Goal: Answer question/provide support: Share knowledge or assist other users

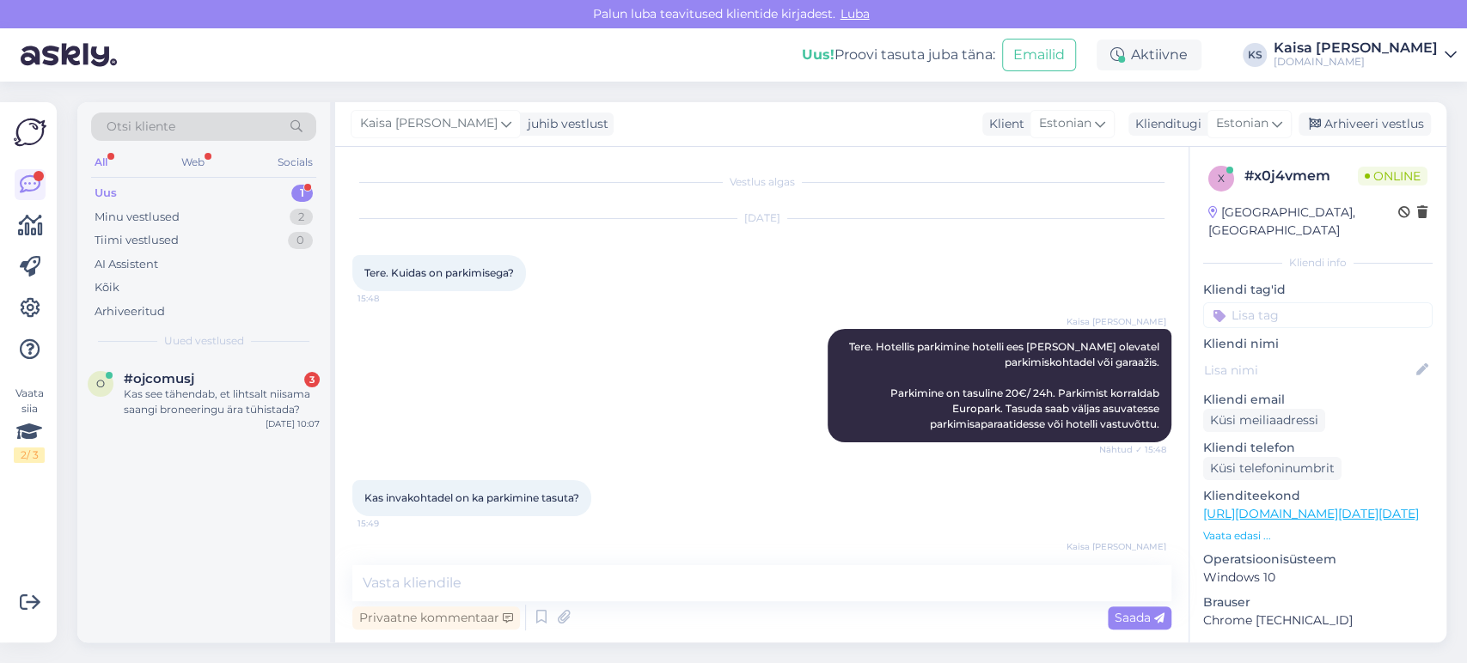
scroll to position [490, 0]
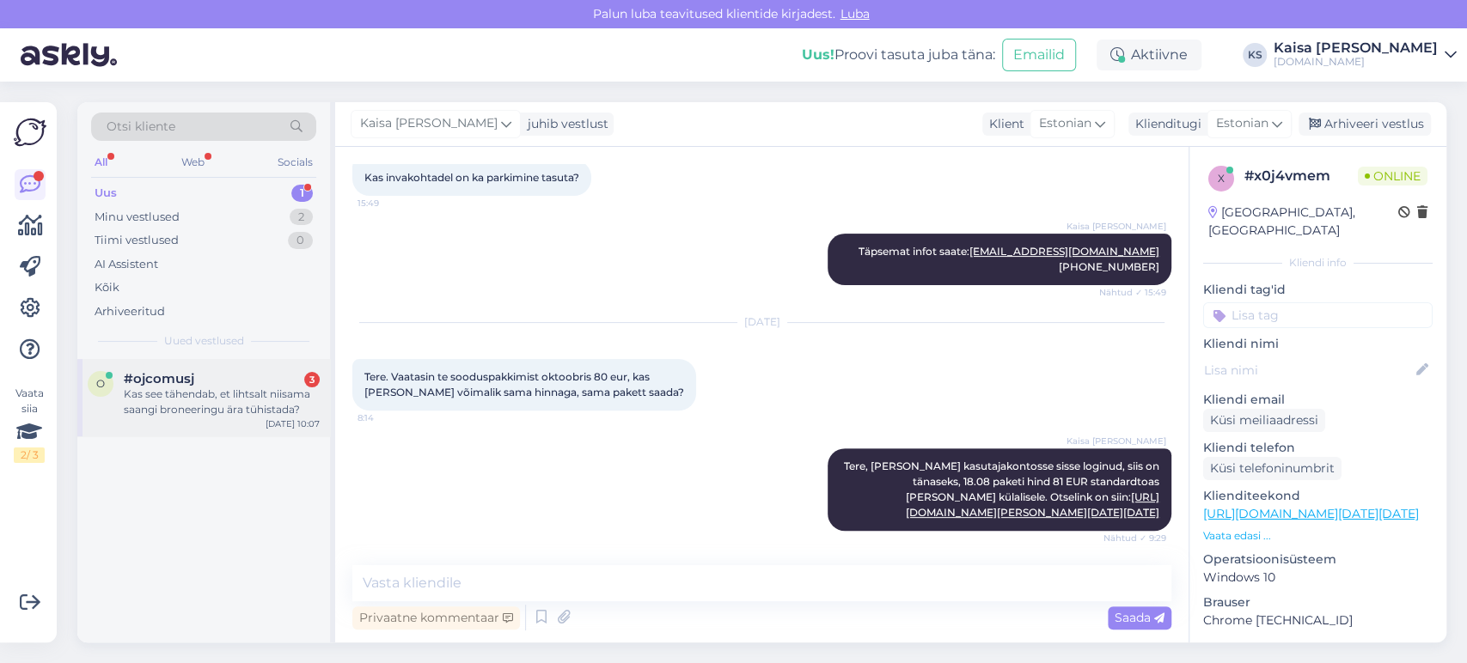
click at [220, 408] on div "Kas see tähendab, et lihtsalt niisama saangi broneeringu ära tühistada?" at bounding box center [222, 402] width 196 height 31
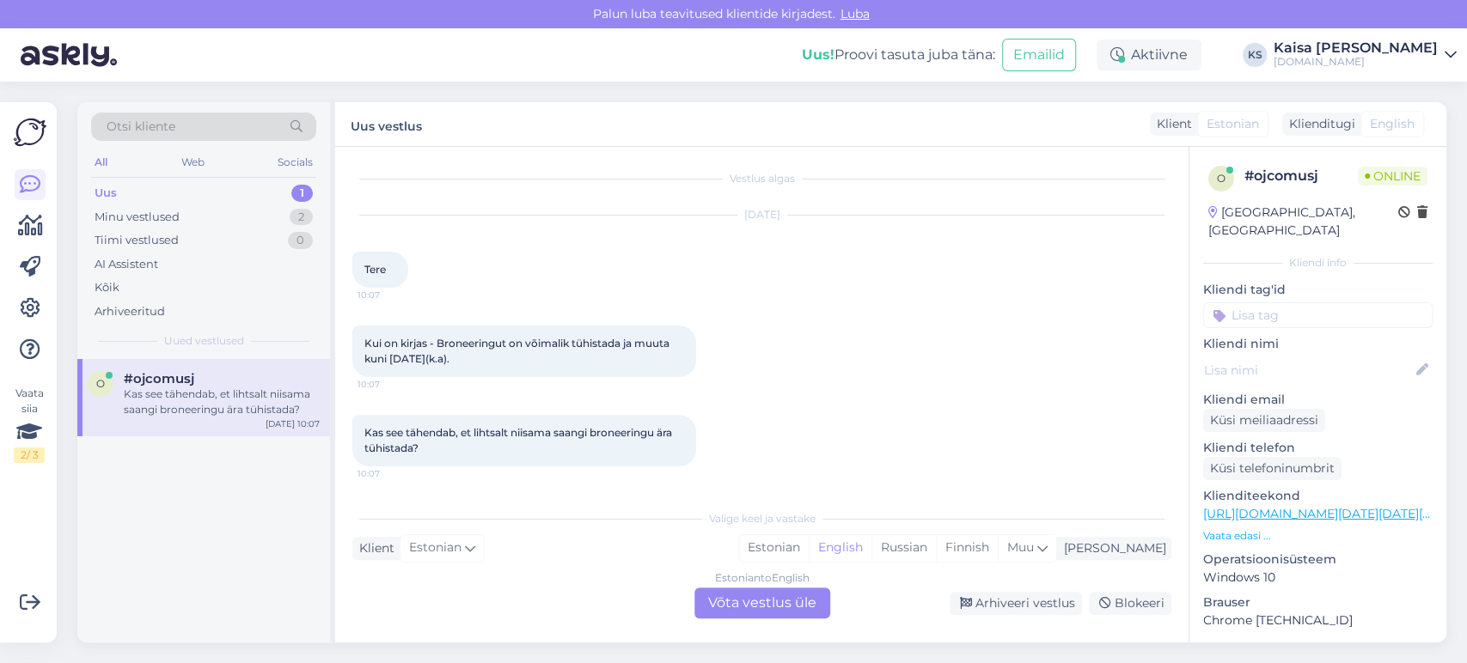
scroll to position [3, 0]
click at [809, 546] on div "Estonian" at bounding box center [774, 548] width 70 height 26
click at [793, 603] on div "Estonian to Estonian Võta vestlus üle" at bounding box center [762, 603] width 136 height 31
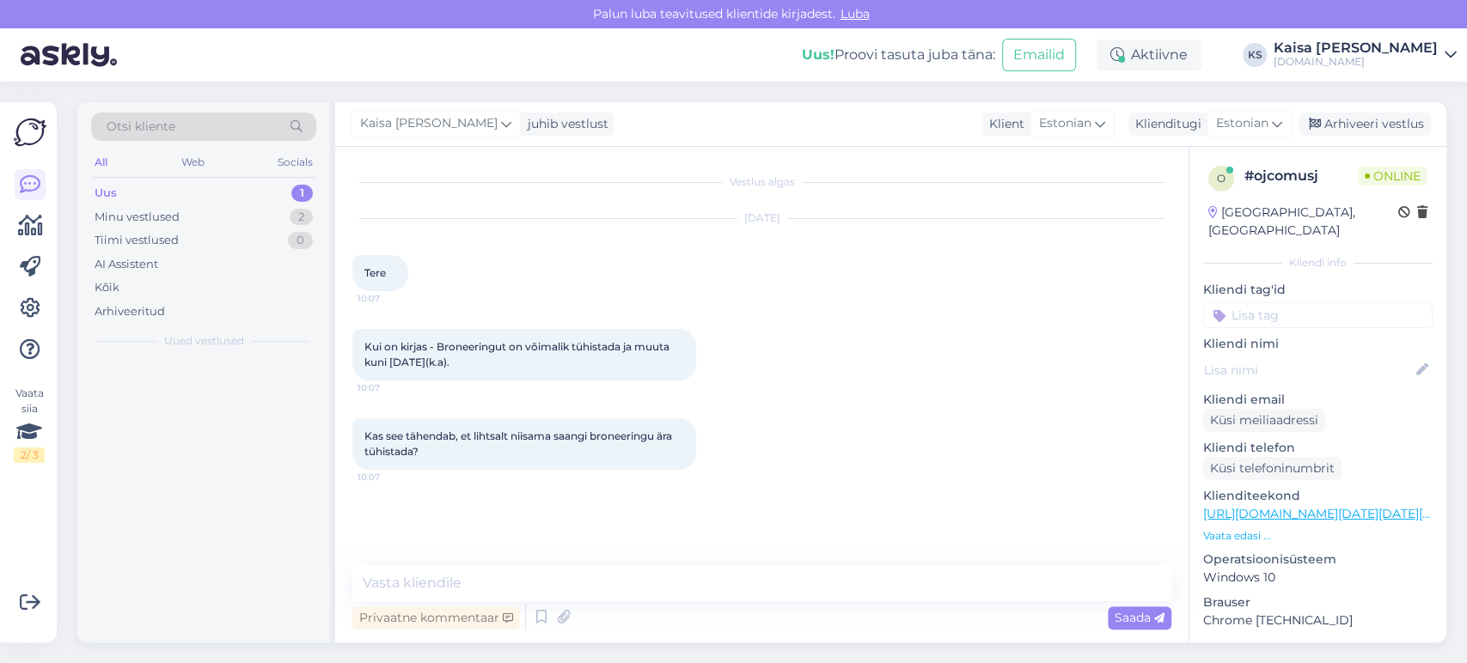
scroll to position [0, 0]
click at [785, 585] on textarea at bounding box center [761, 583] width 819 height 36
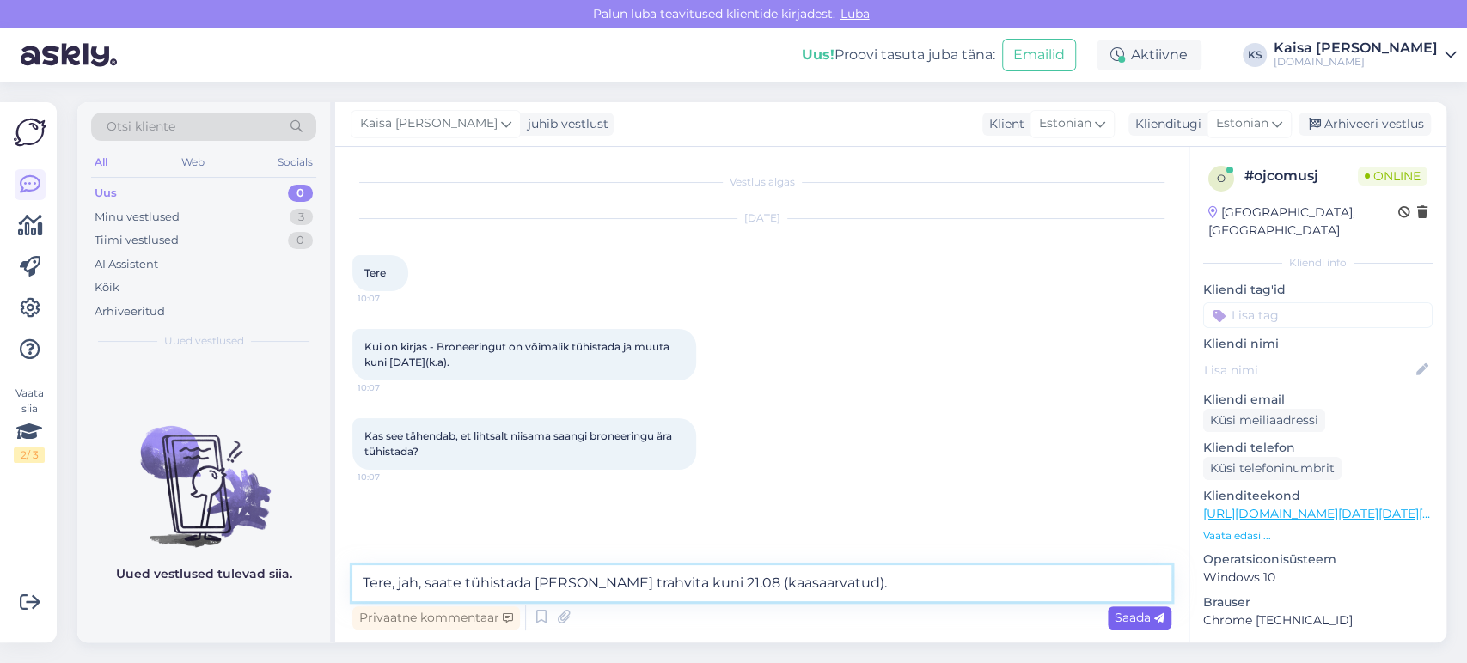
type textarea "Tere, jah, saate tühistada [PERSON_NAME] trahvita kuni 21.08 (kaasaarvatud)."
click at [1130, 613] on span "Saada" at bounding box center [1139, 617] width 50 height 15
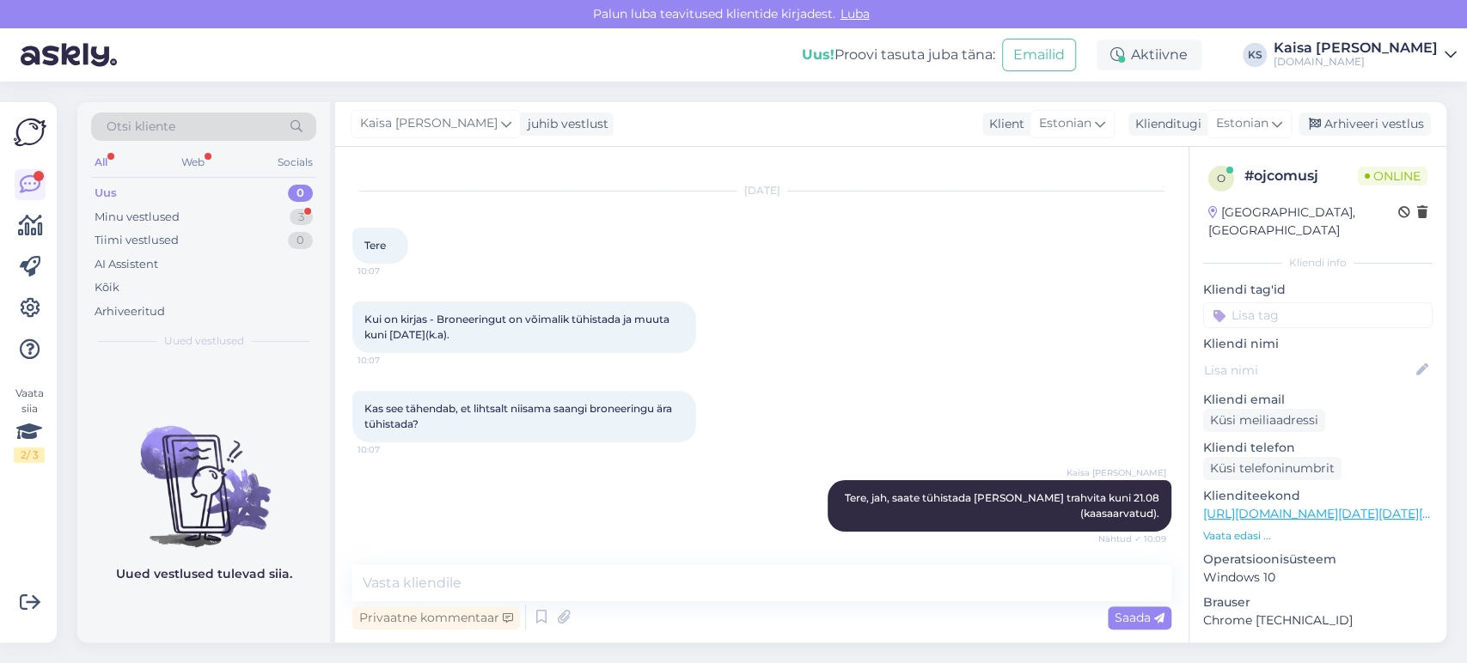
scroll to position [101, 0]
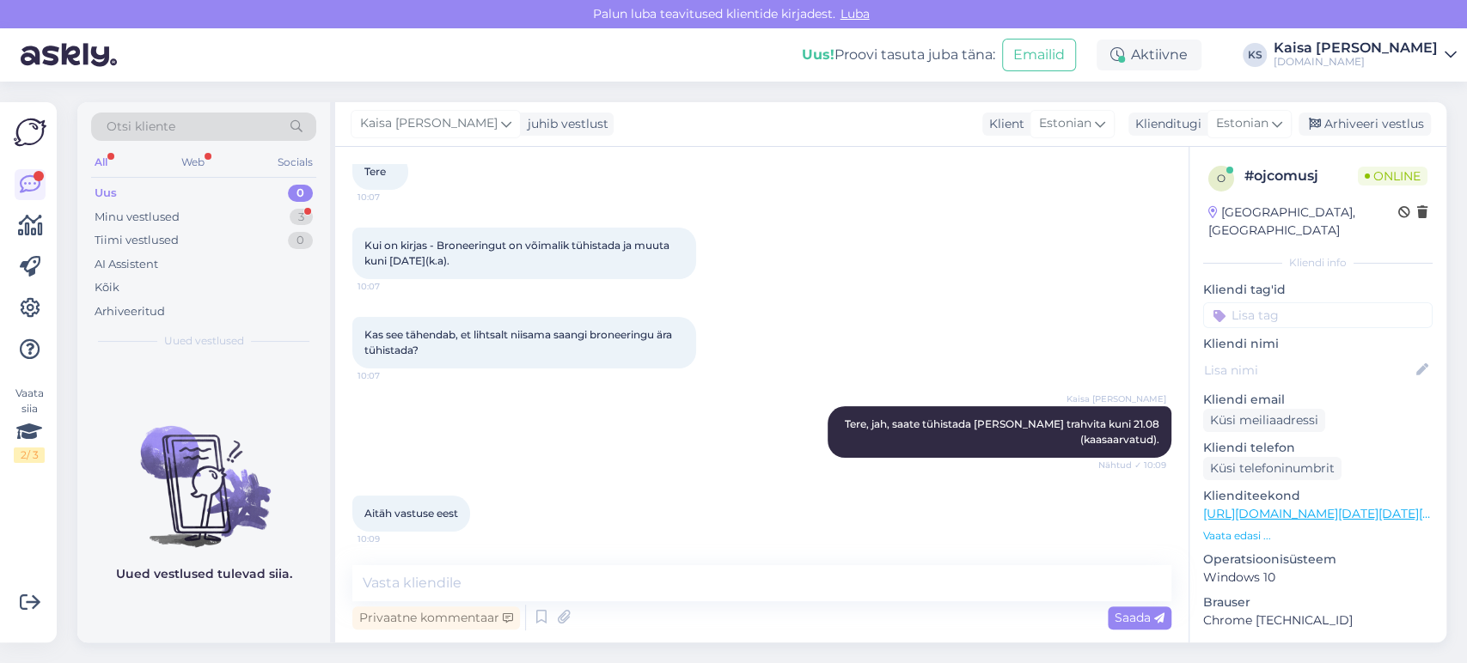
click at [823, 562] on div "Vestlus algas [DATE] Tere 10:07 Kui on kirjas - Broneeringut on võimalik tühist…" at bounding box center [761, 395] width 853 height 496
click at [820, 576] on textarea at bounding box center [761, 583] width 819 height 36
type textarea "Palun."
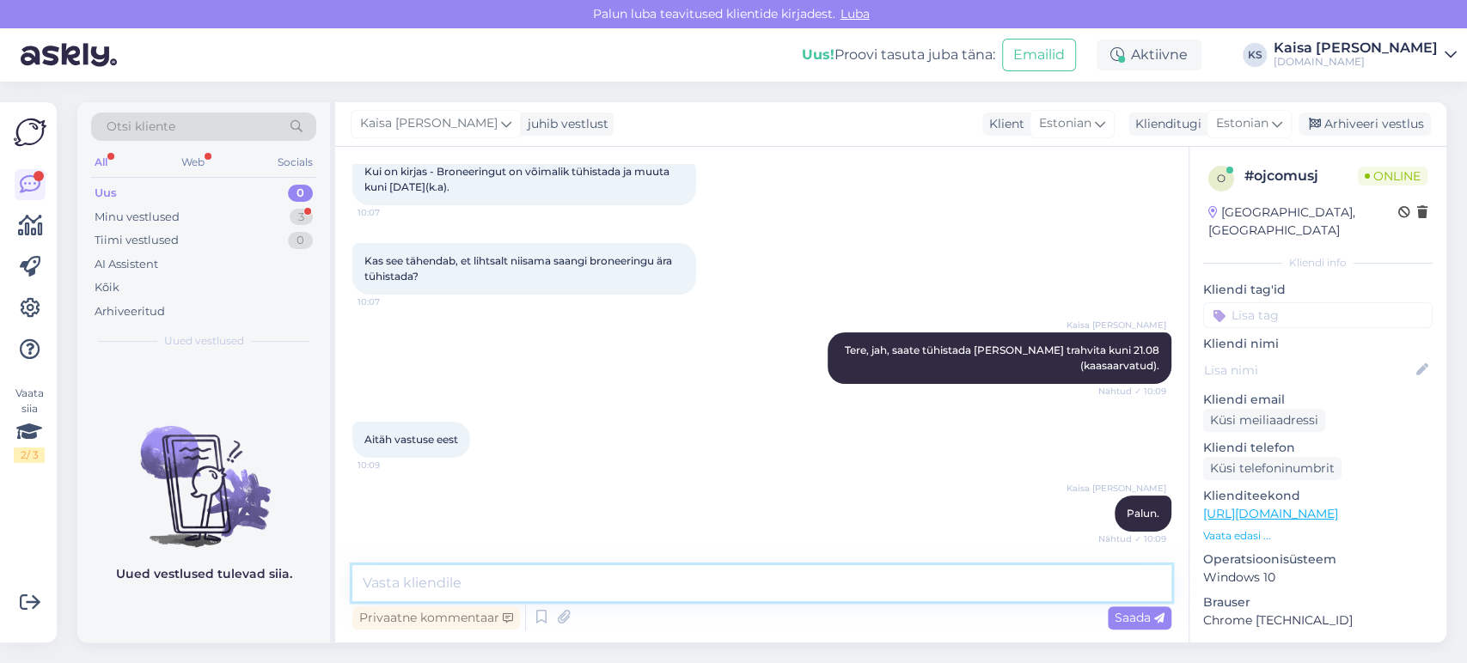
scroll to position [357, 0]
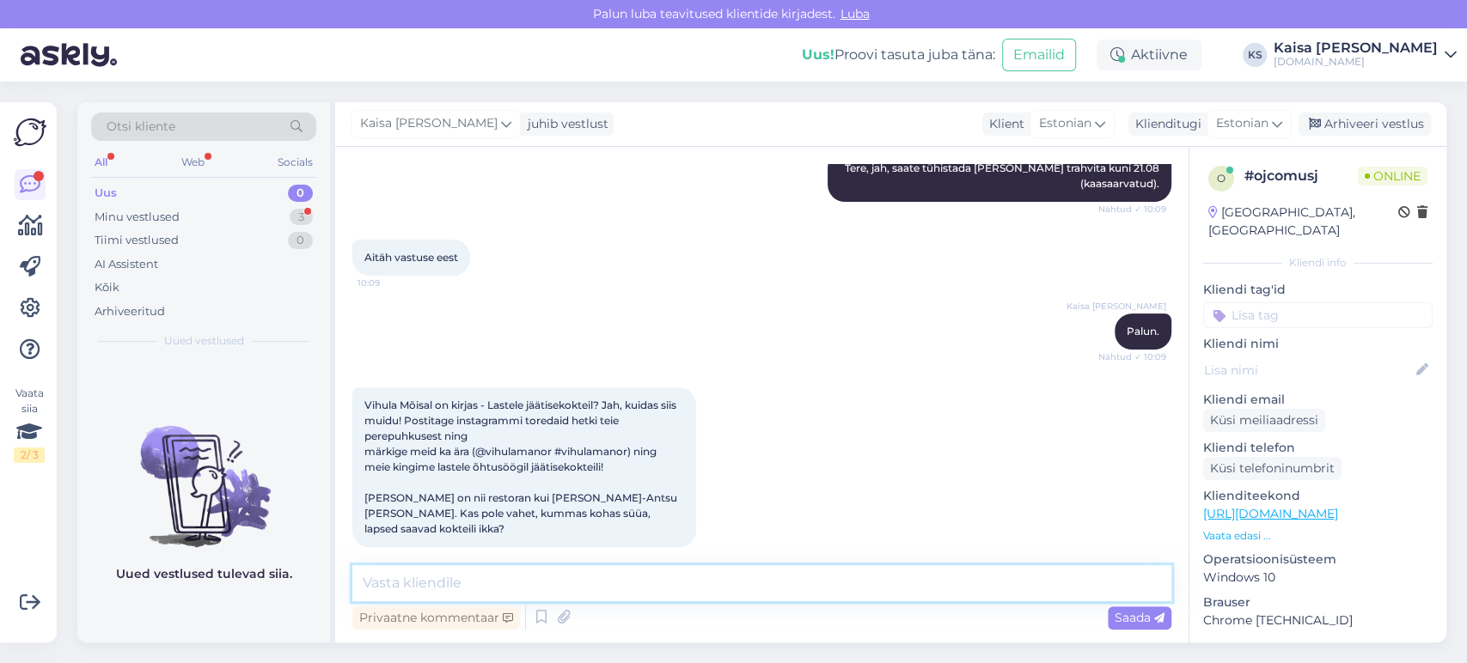
click at [710, 584] on textarea at bounding box center [761, 583] width 819 height 36
paste textarea "[EMAIL_ADDRESS][DOMAIN_NAME] [PHONE_NUMBER]"
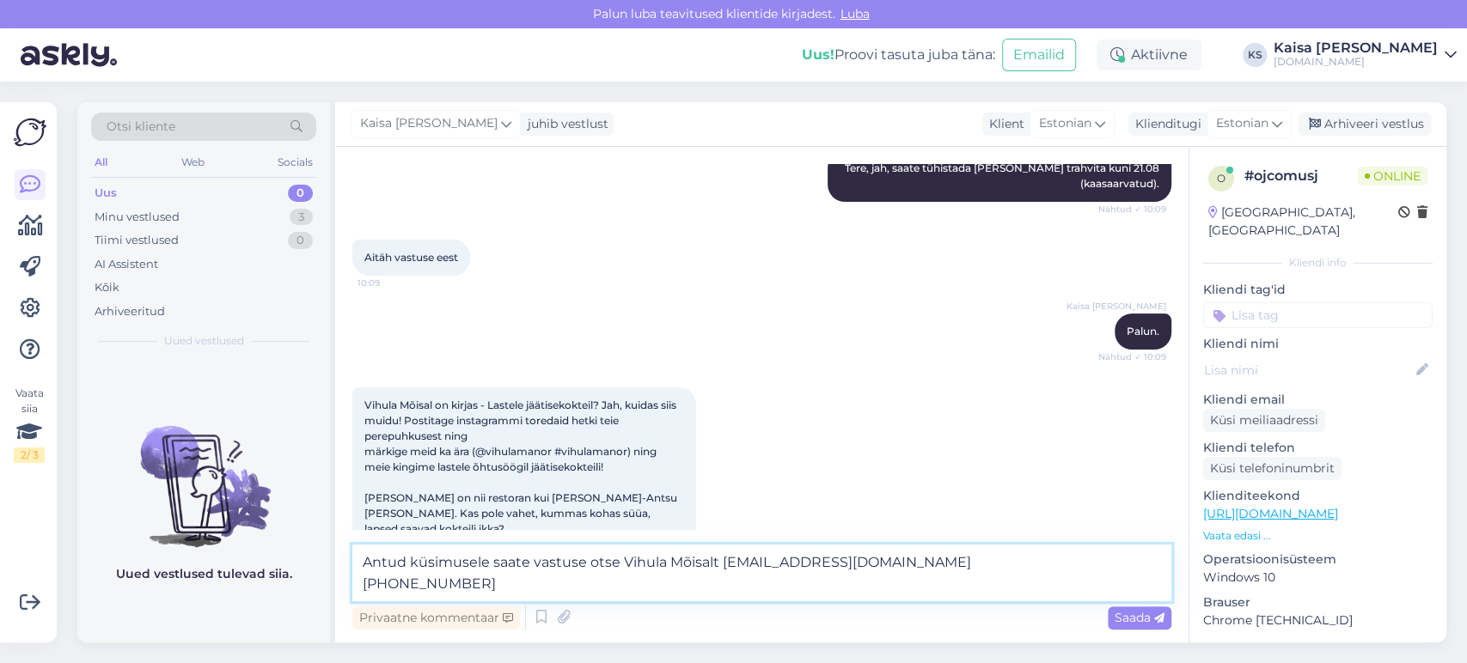
click at [718, 568] on textarea "Antud küsimusele saate vastuse otse Vihula Mõisalt [EMAIL_ADDRESS][DOMAIN_NAME]…" at bounding box center [761, 573] width 819 height 57
click at [361, 588] on textarea "Antud küsimusele saate vastuse otse Vihula Mõisalt:[EMAIL_ADDRESS][DOMAIN_NAME]…" at bounding box center [761, 573] width 819 height 57
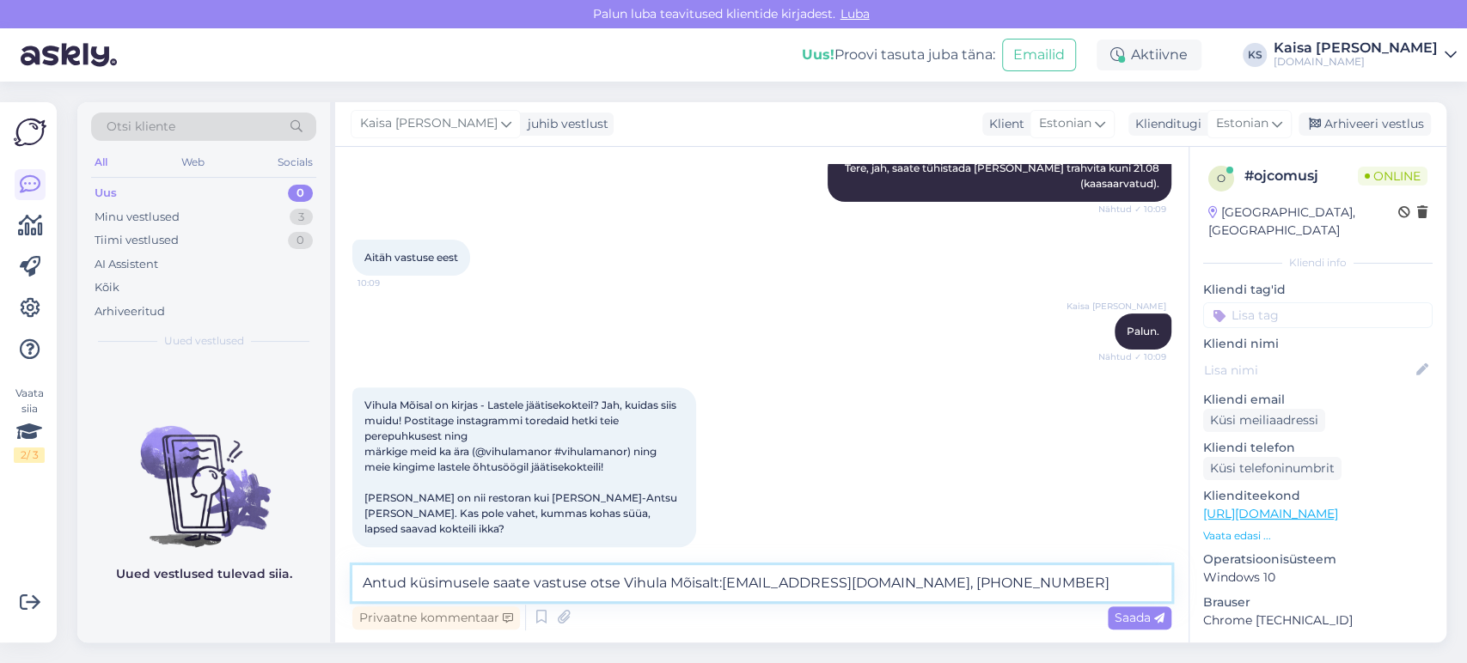
click at [1050, 585] on textarea "Antud küsimusele saate vastuse otse Vihula Mõisalt:[EMAIL_ADDRESS][DOMAIN_NAME]…" at bounding box center [761, 583] width 819 height 36
type textarea "Antud küsimusele saate vastuse otse Vihula Mõisalt:[EMAIL_ADDRESS][DOMAIN_NAME]…"
click at [1130, 620] on span "Saada" at bounding box center [1139, 617] width 50 height 15
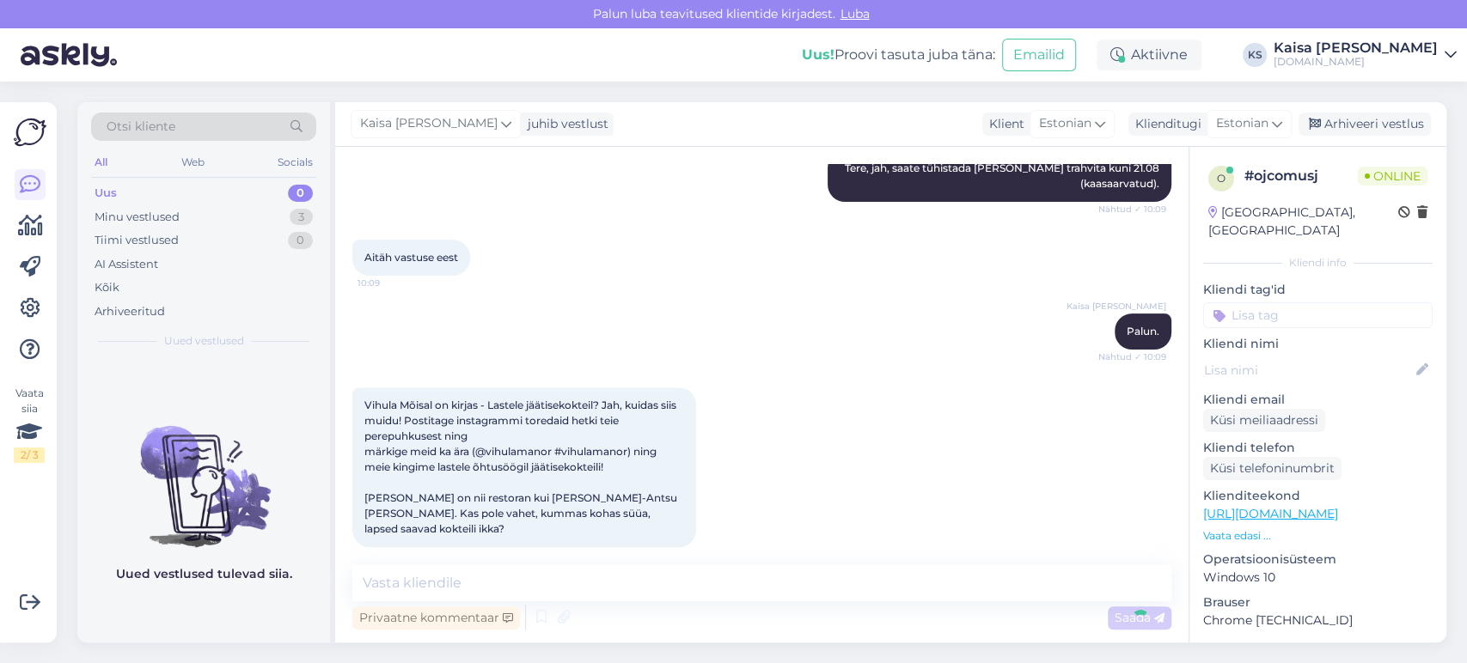
scroll to position [447, 0]
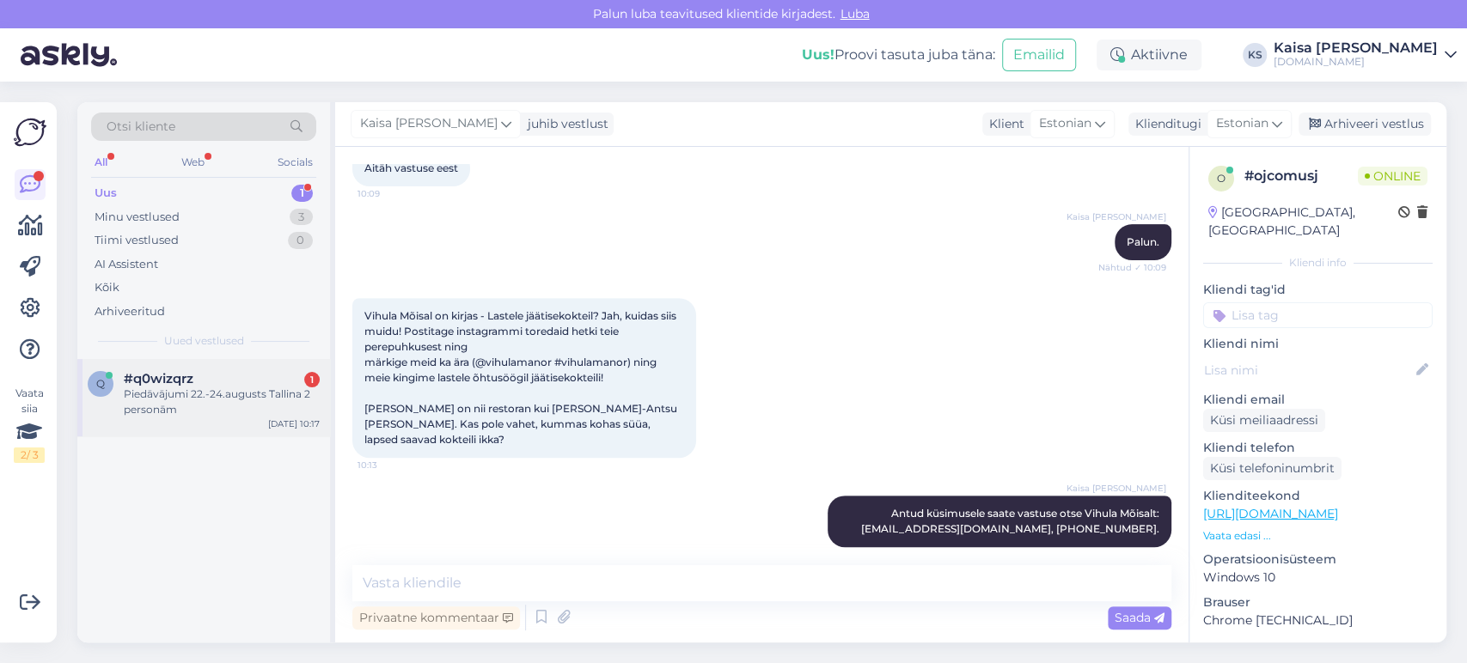
click at [219, 389] on div "Piedāvājumi 22.-24.augusts Tallina 2 personām" at bounding box center [222, 402] width 196 height 31
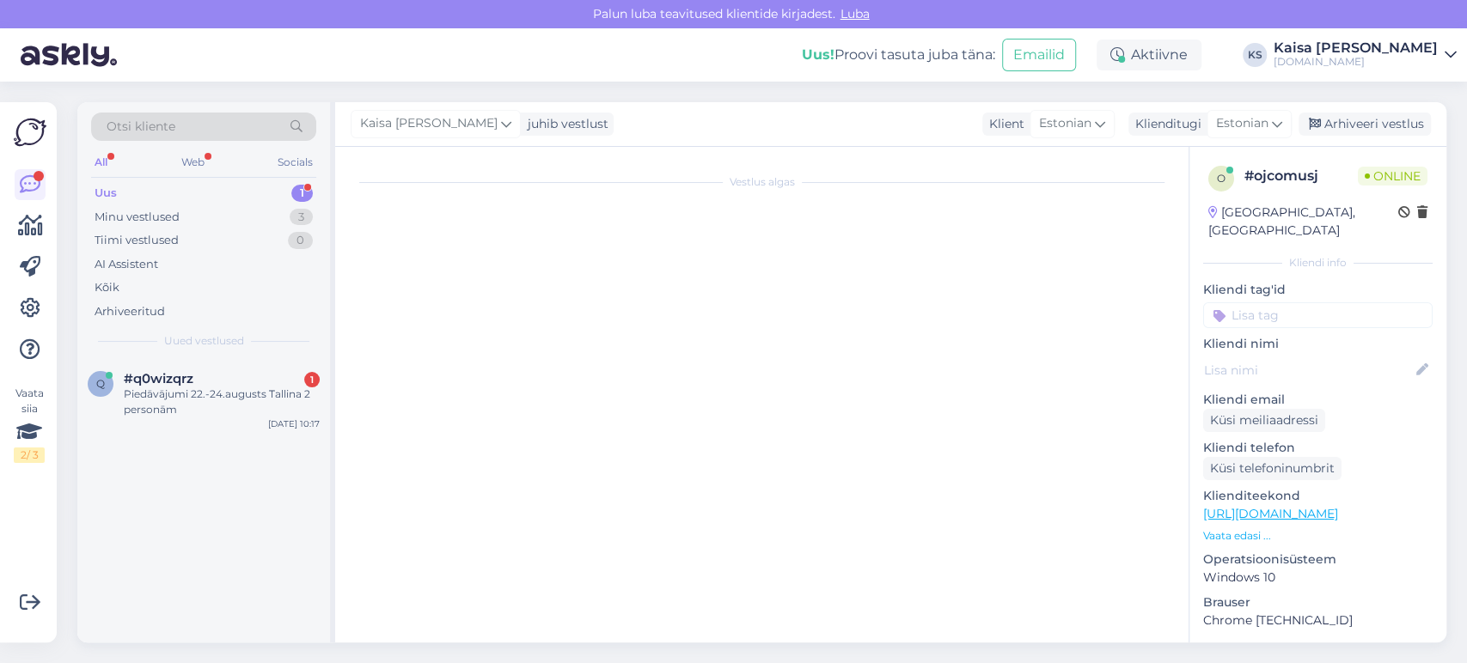
scroll to position [0, 0]
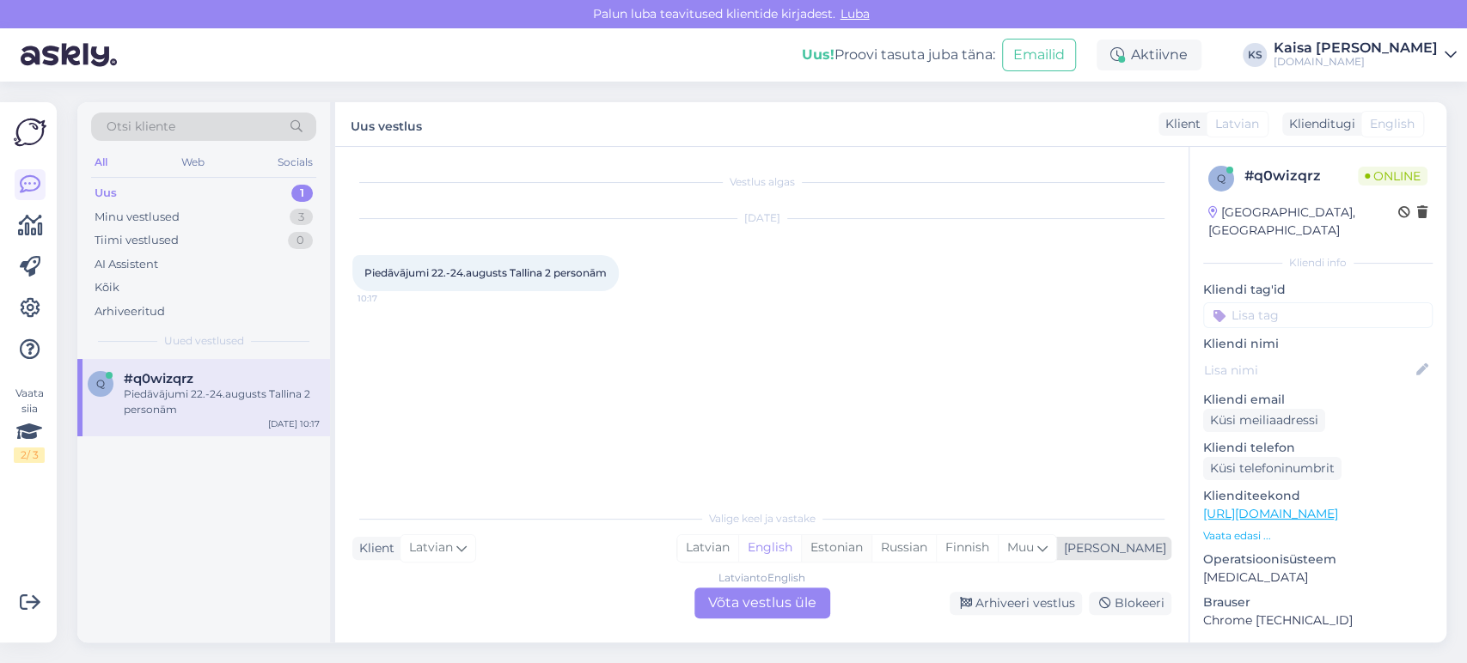
click at [871, 555] on div "Estonian" at bounding box center [836, 548] width 70 height 26
click at [761, 606] on div "Latvian to Estonian Võta vestlus üle" at bounding box center [762, 603] width 136 height 31
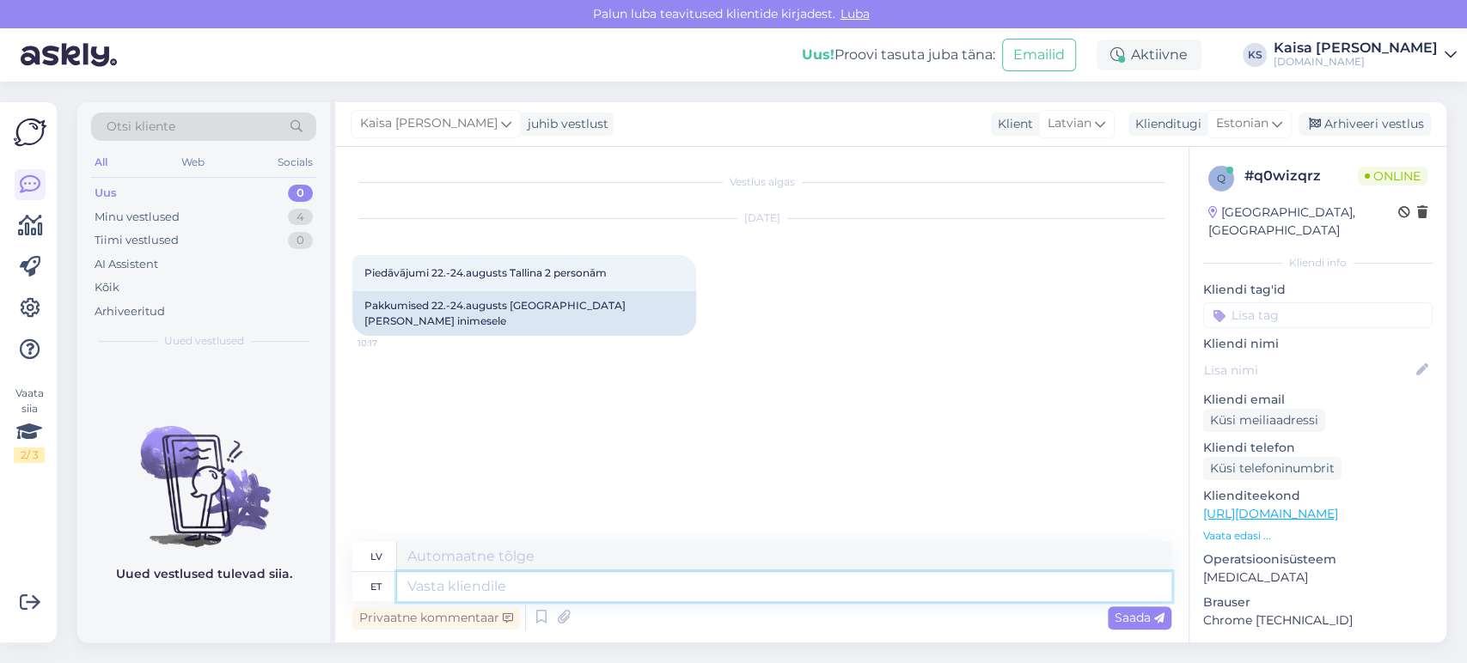
click at [612, 588] on textarea at bounding box center [784, 586] width 774 height 29
type textarea "Tere, k"
type textarea "Sveiki,"
type textarea "Tere, kõik"
type textarea "Sveiki visiem"
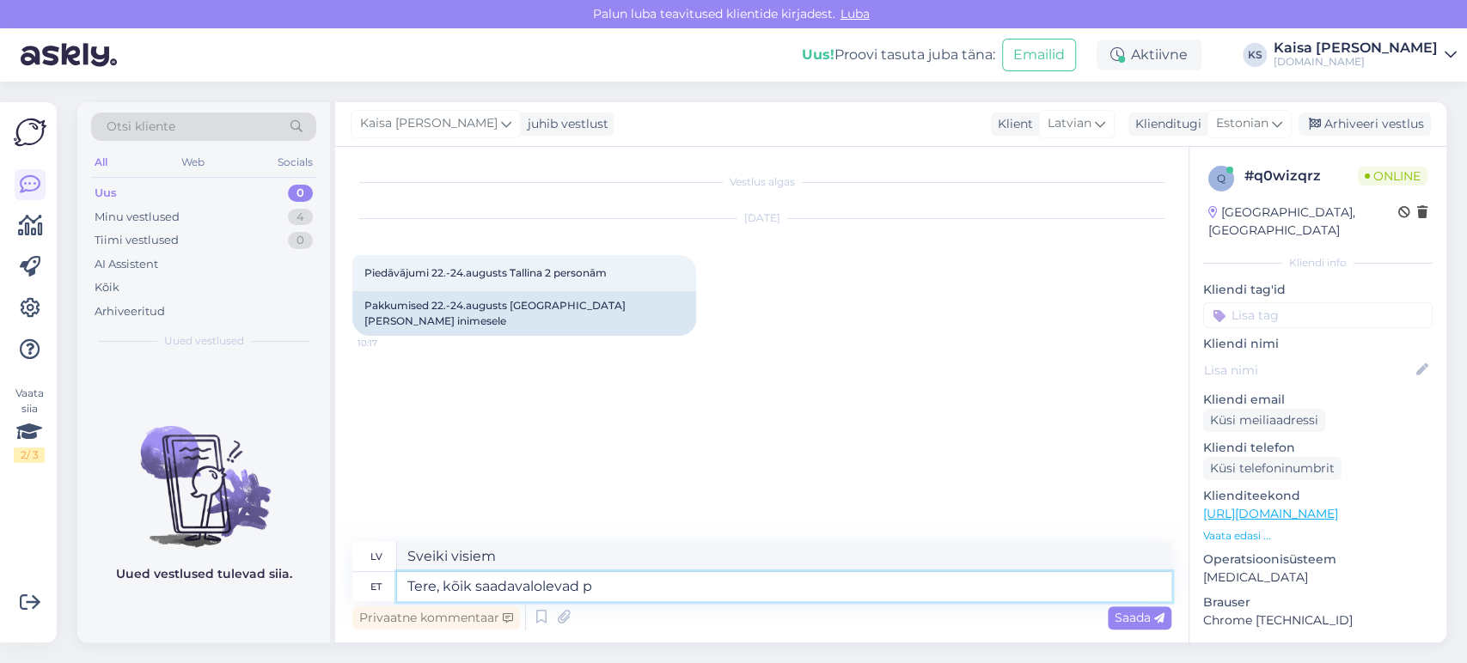
type textarea "Tere, kõik saadavalolevad pa"
type textarea "Sveiki, viss pieejams"
type textarea "Tere, kõik saadavalolevad pakkumised o"
type textarea "Sveiki, visi pieejamie piedāvājumi"
type textarea "Tere, kõik saadavalolevad pakkumised on si"
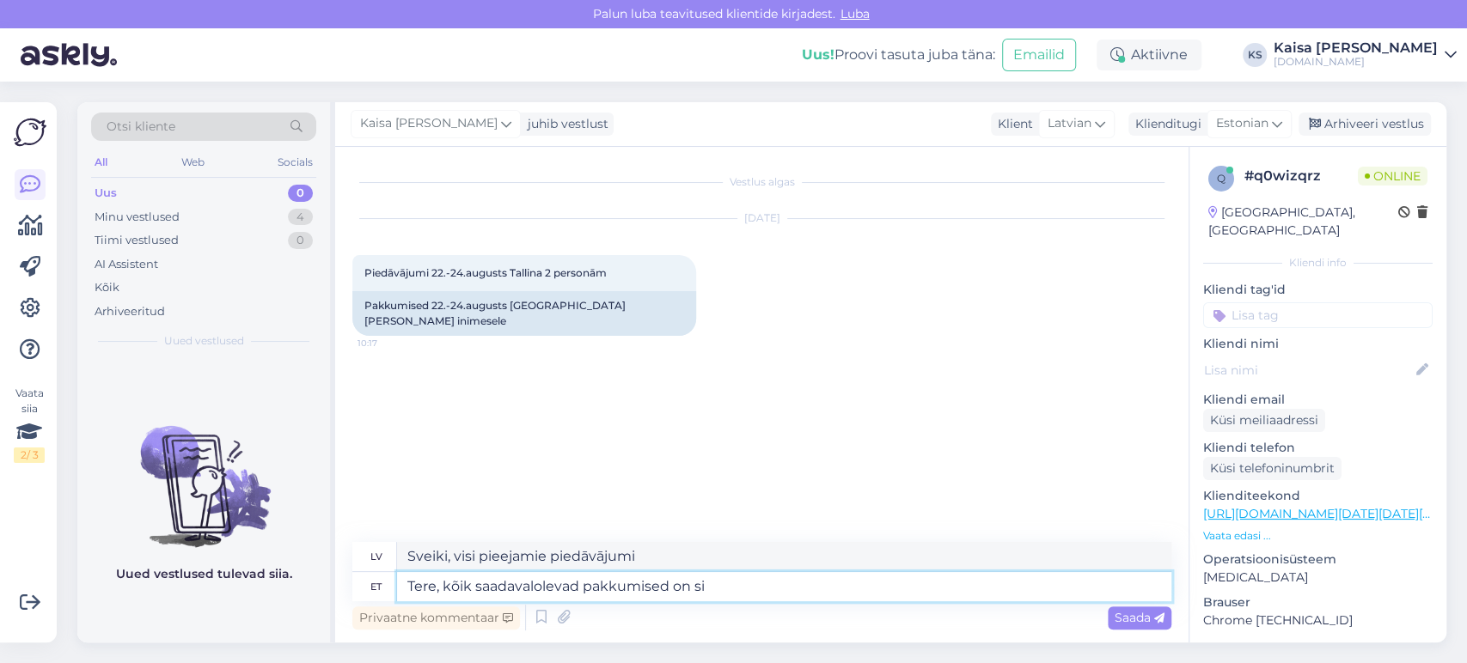
type textarea "Sveiki, visi pieejamie piedāvājumi ir"
paste textarea "[URL][DOMAIN_NAME][DATE][DATE][GEOGRAPHIC_DATA]"
type textarea "Tere, kõik saadavalolevad pakkumised on siin: [URL][DOMAIN_NAME][DATE][DATE][GE…"
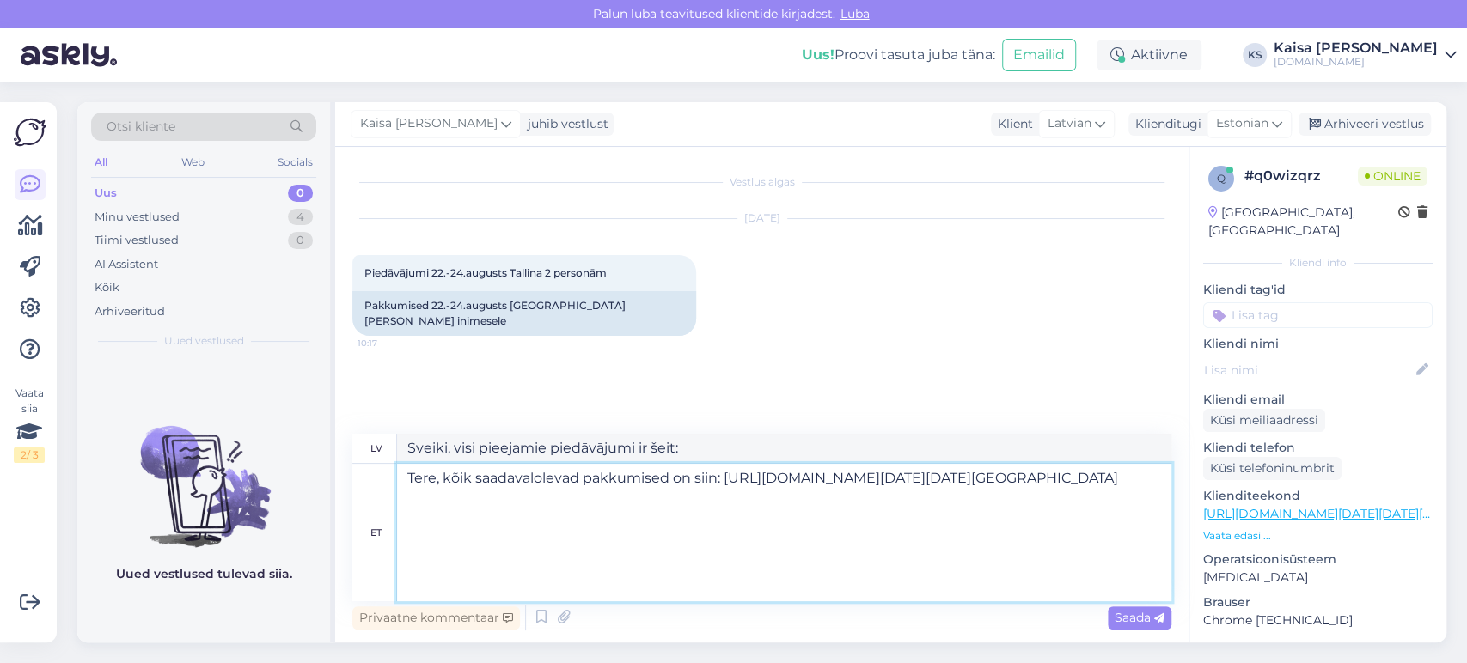
type textarea "Sveiki, visi pieejamie piedāvājumi ir šeit: [URL][DOMAIN_NAME][DATE][DATE][GEOG…"
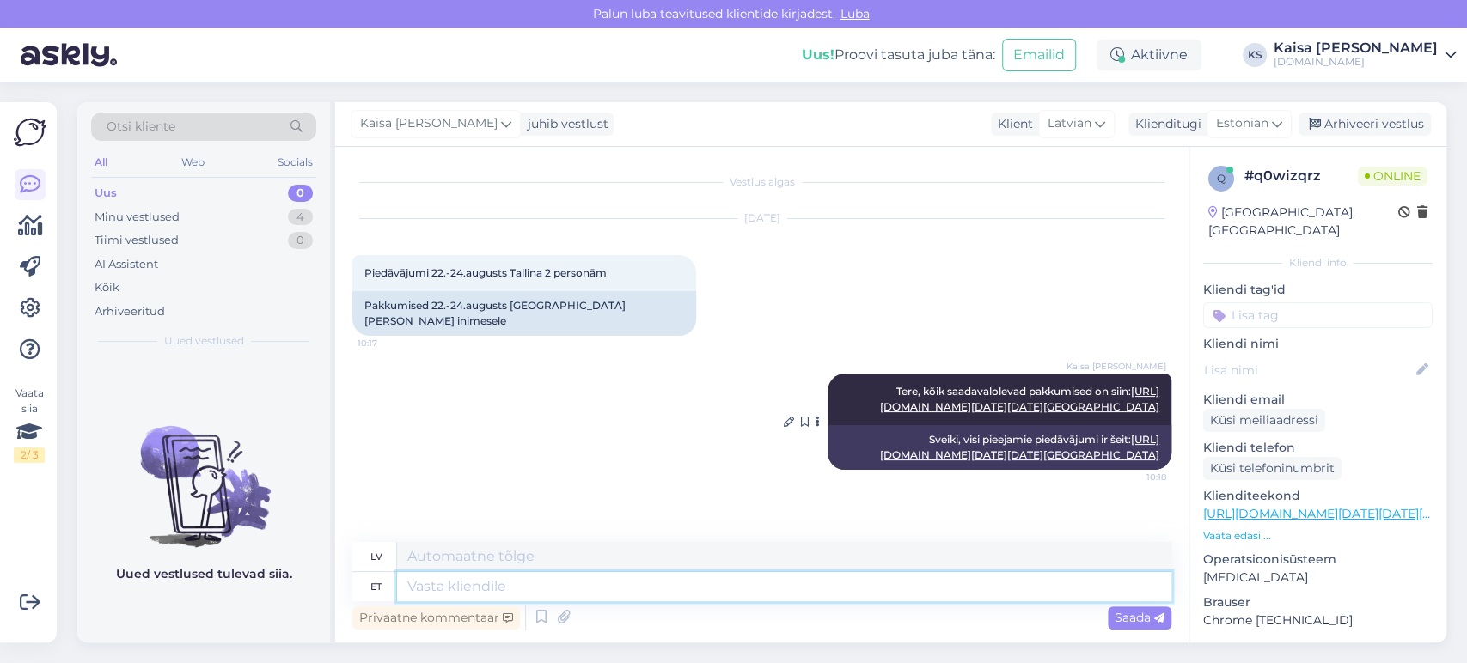
scroll to position [253, 0]
click at [784, 417] on icon at bounding box center [789, 422] width 10 height 10
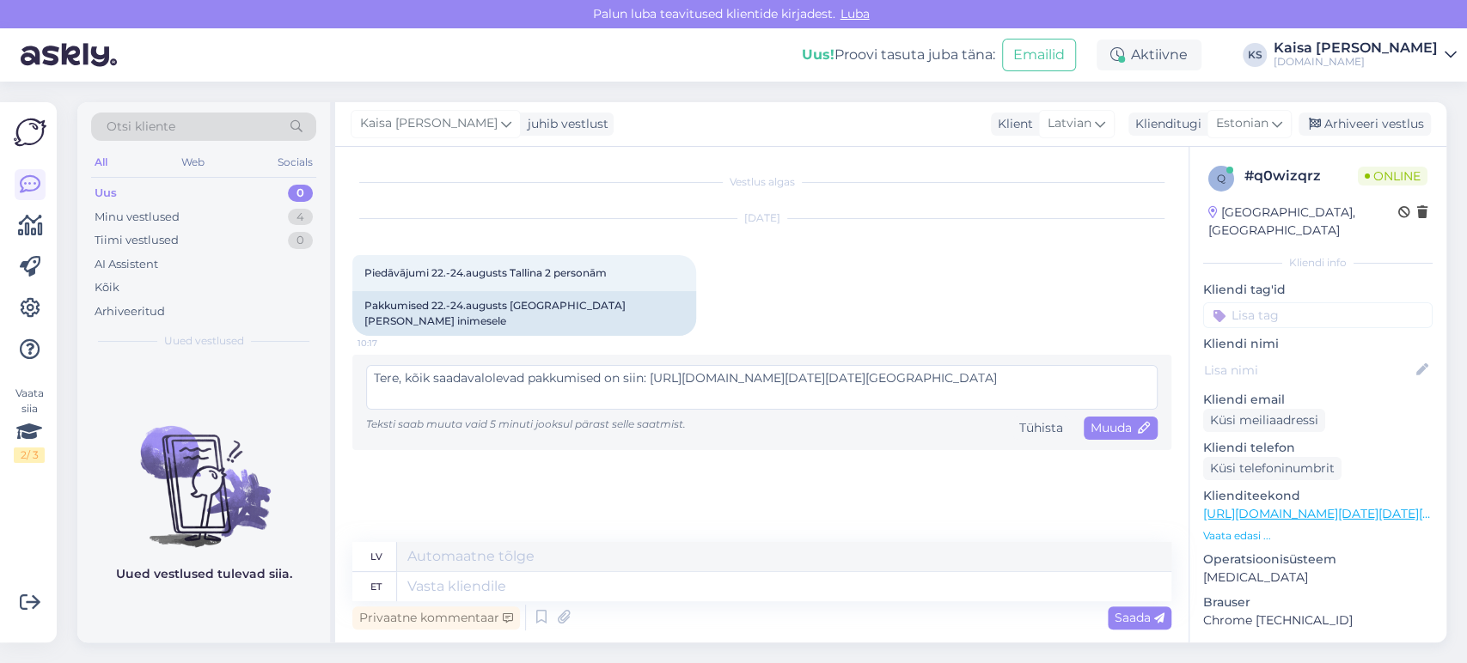
scroll to position [108, 0]
drag, startPoint x: 652, startPoint y: 361, endPoint x: 724, endPoint y: 412, distance: 88.2
click at [724, 412] on div "Tere, kõik saadavalolevad pakkumised on siin: [URL][DOMAIN_NAME][DATE][DATE][GE…" at bounding box center [761, 402] width 791 height 75
type textarea "Tere, kõik saadavalolevad pakkumised on siin: [URL][DOMAIN_NAME][DATE][DATE][GE…"
click at [1119, 420] on span "Muuda" at bounding box center [1120, 427] width 60 height 15
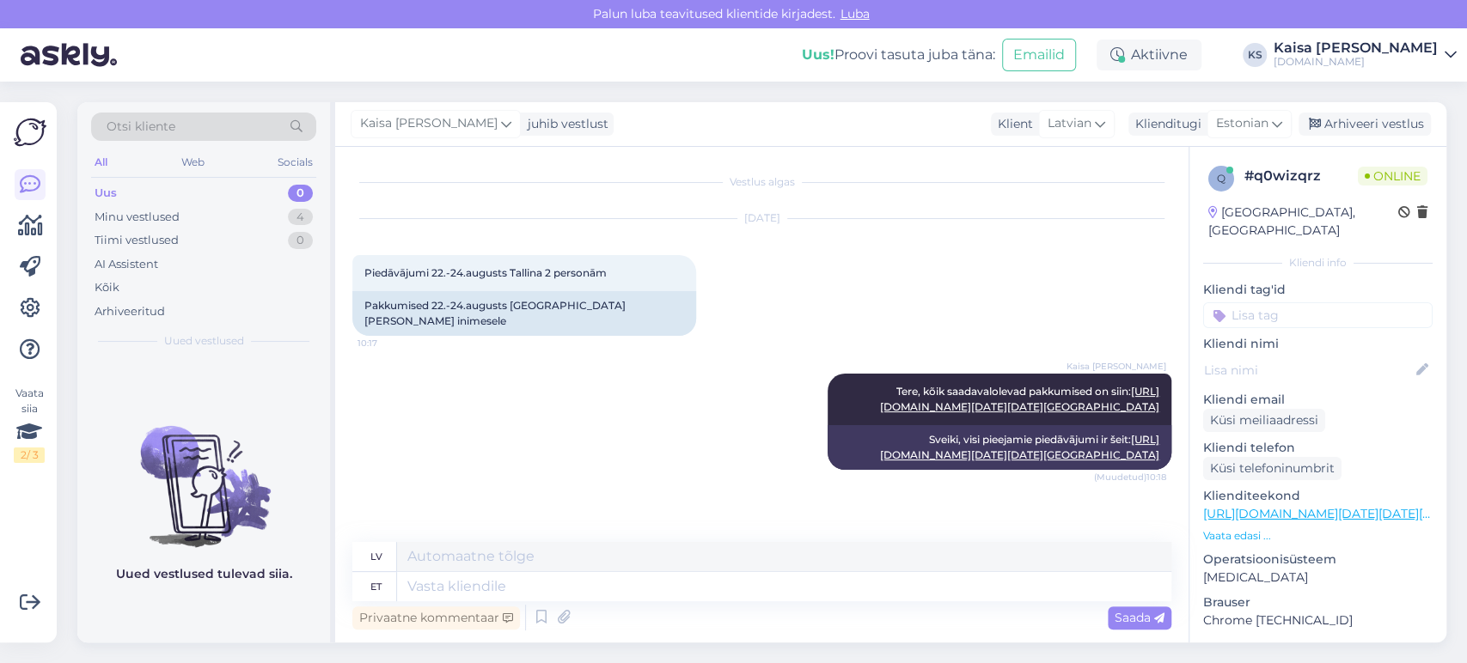
scroll to position [379, 0]
